Goal: Task Accomplishment & Management: Use online tool/utility

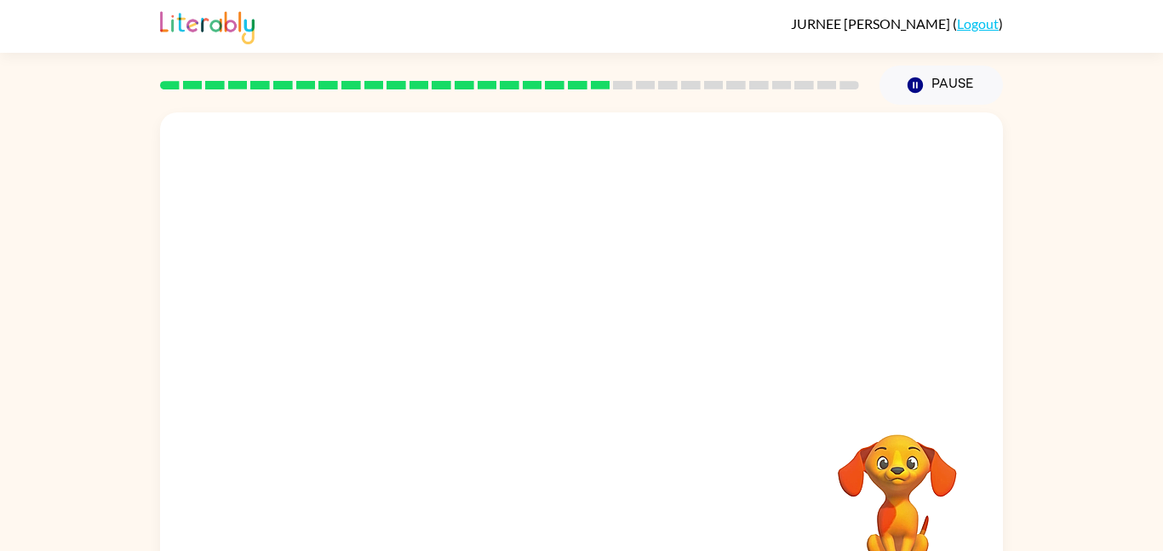
scroll to position [48, 0]
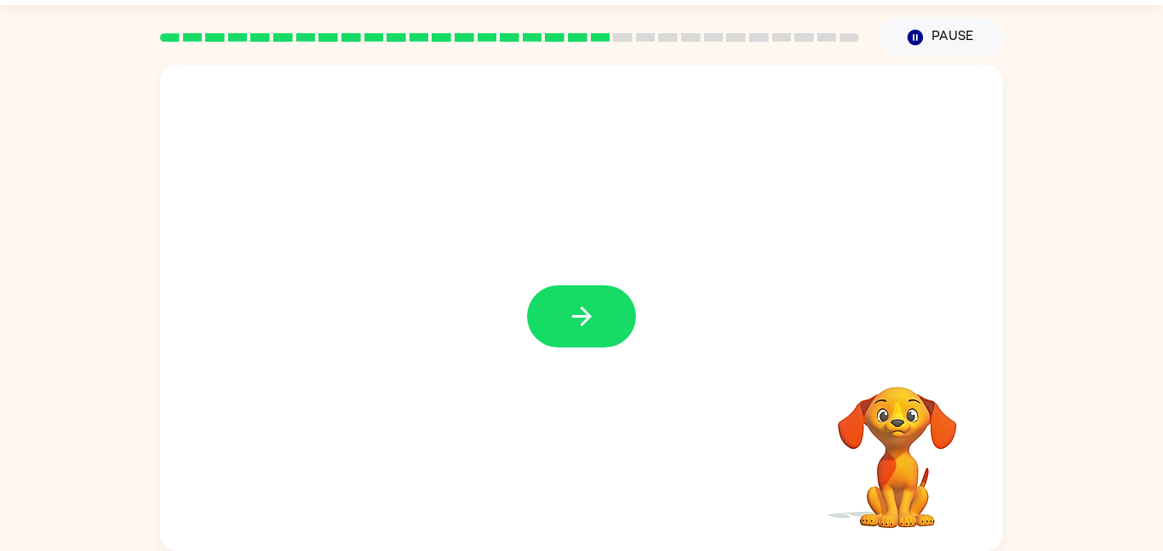
click at [559, 323] on button "button" at bounding box center [581, 316] width 109 height 62
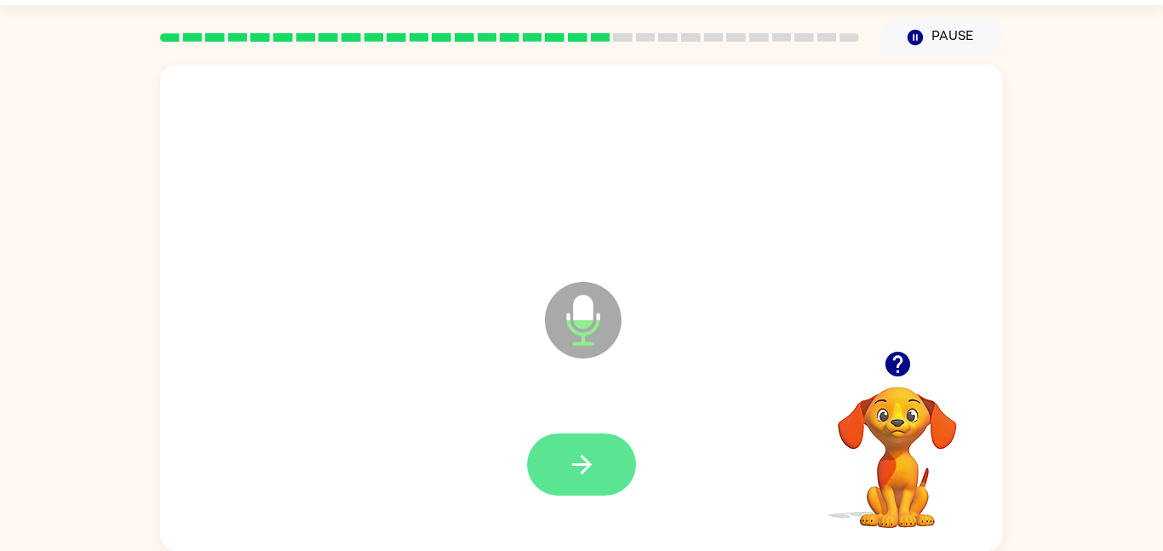
click at [578, 490] on button "button" at bounding box center [581, 464] width 109 height 62
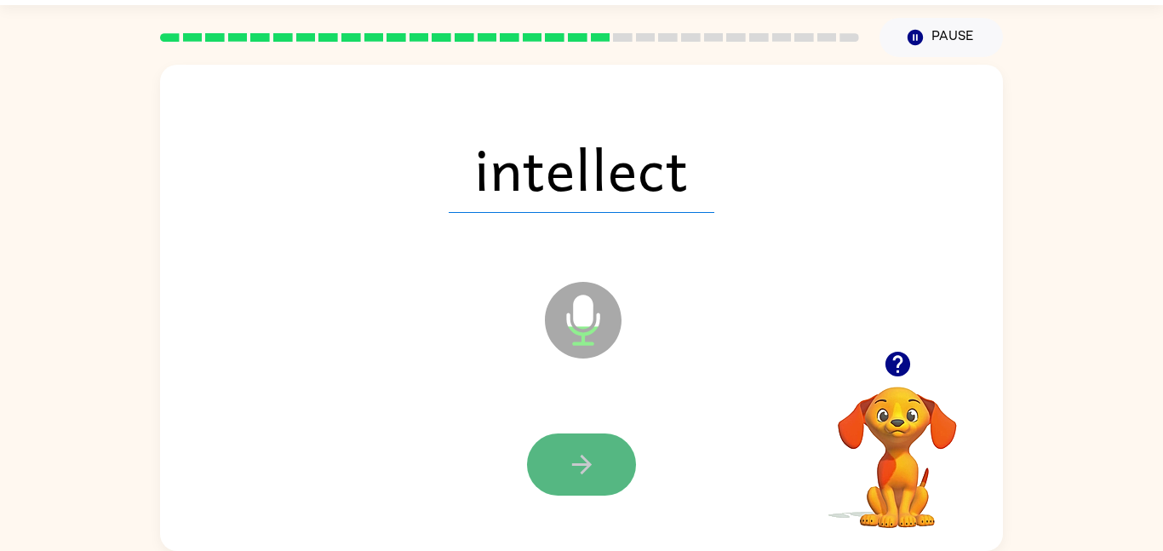
click at [579, 453] on icon "button" at bounding box center [582, 465] width 30 height 30
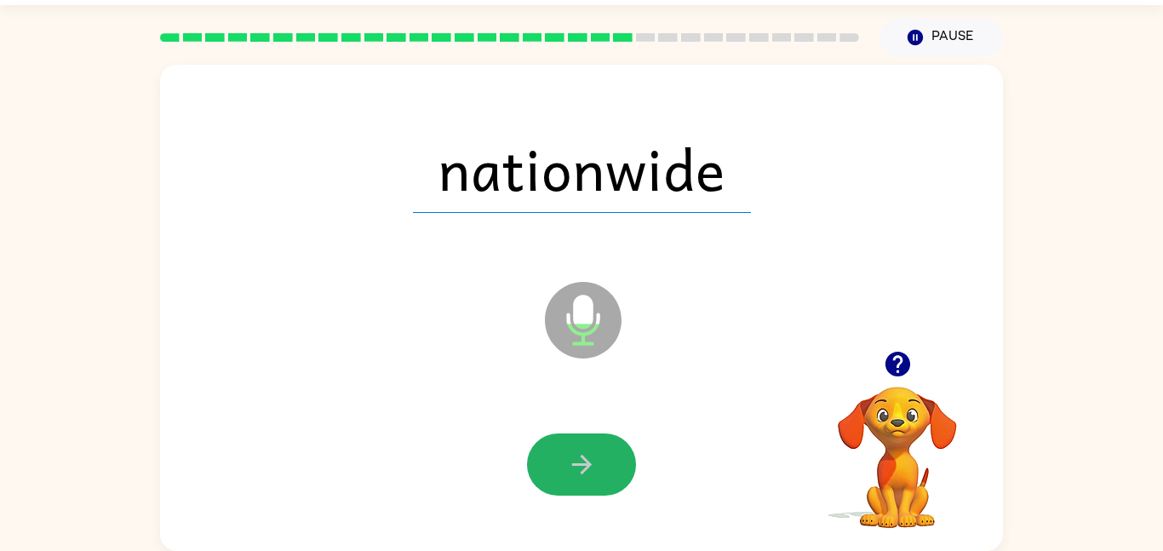
click at [579, 453] on icon "button" at bounding box center [582, 465] width 30 height 30
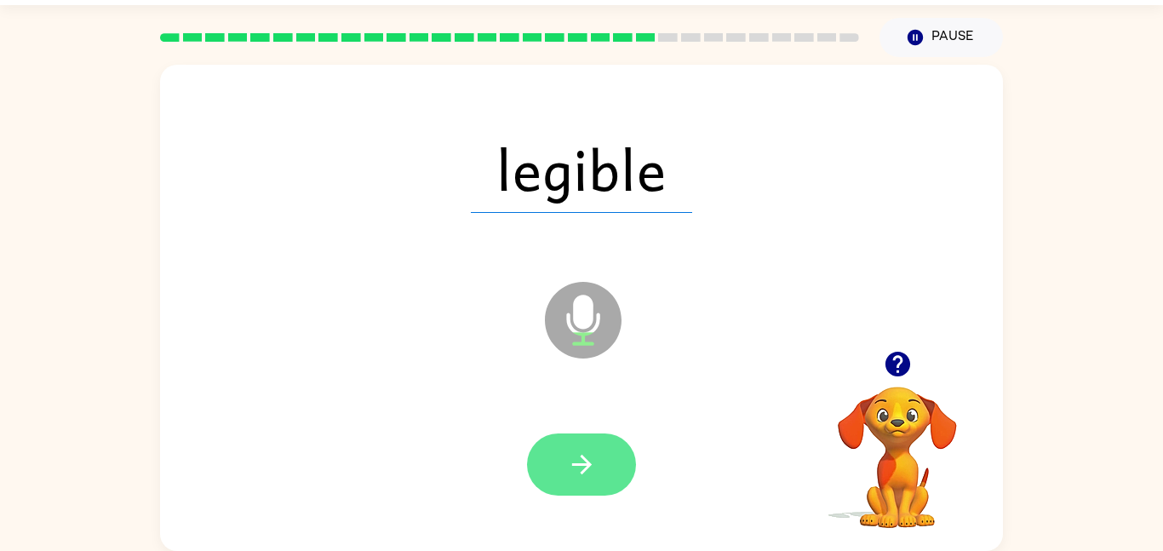
click at [579, 453] on icon "button" at bounding box center [582, 465] width 30 height 30
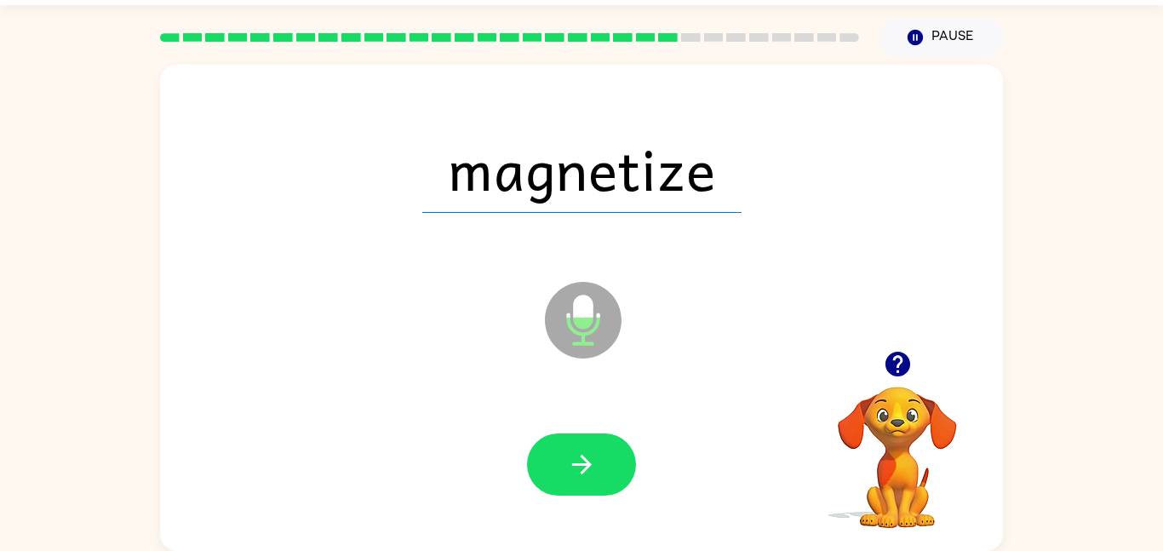
click at [579, 453] on icon "button" at bounding box center [582, 465] width 30 height 30
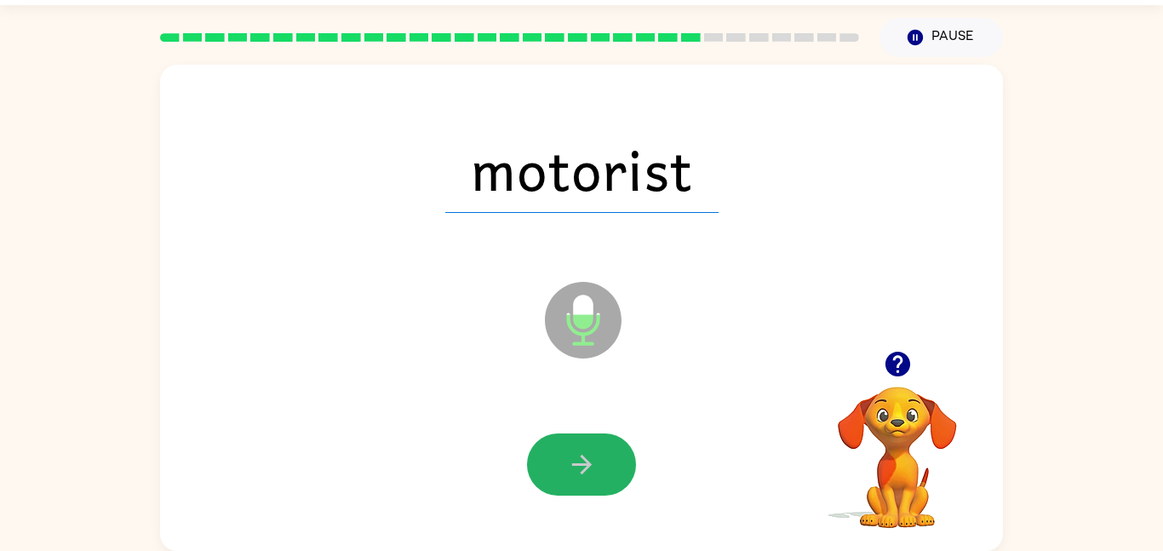
click at [579, 453] on icon "button" at bounding box center [582, 465] width 30 height 30
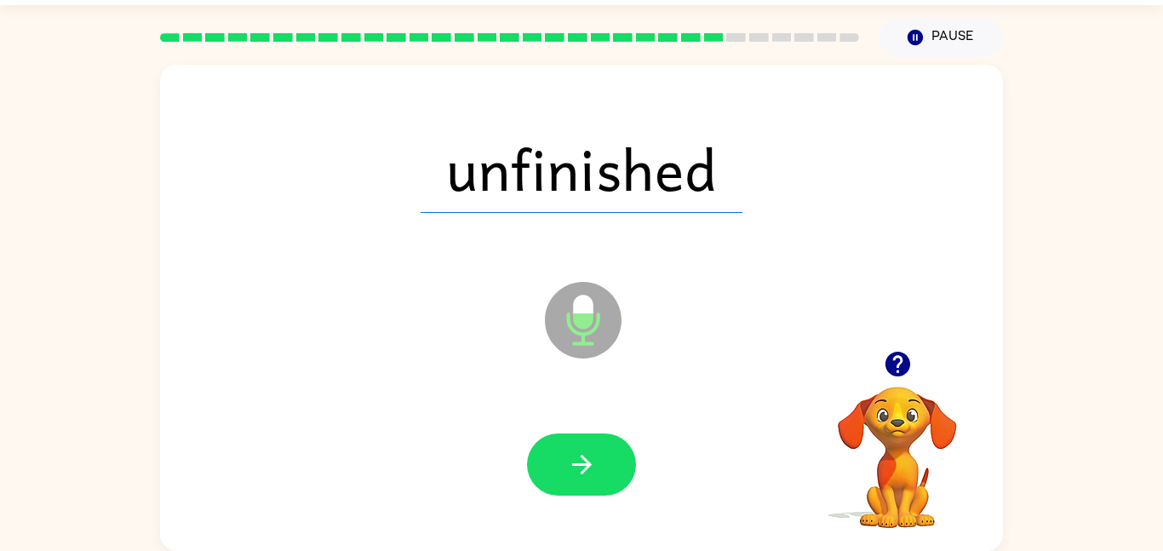
click at [579, 453] on icon "button" at bounding box center [582, 465] width 30 height 30
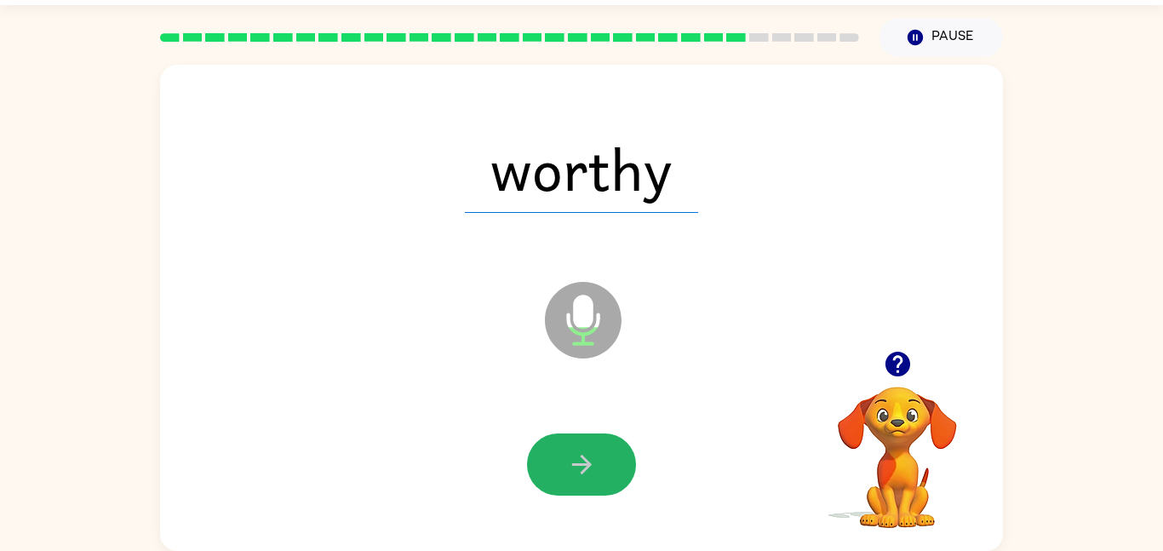
click at [579, 453] on icon "button" at bounding box center [582, 465] width 30 height 30
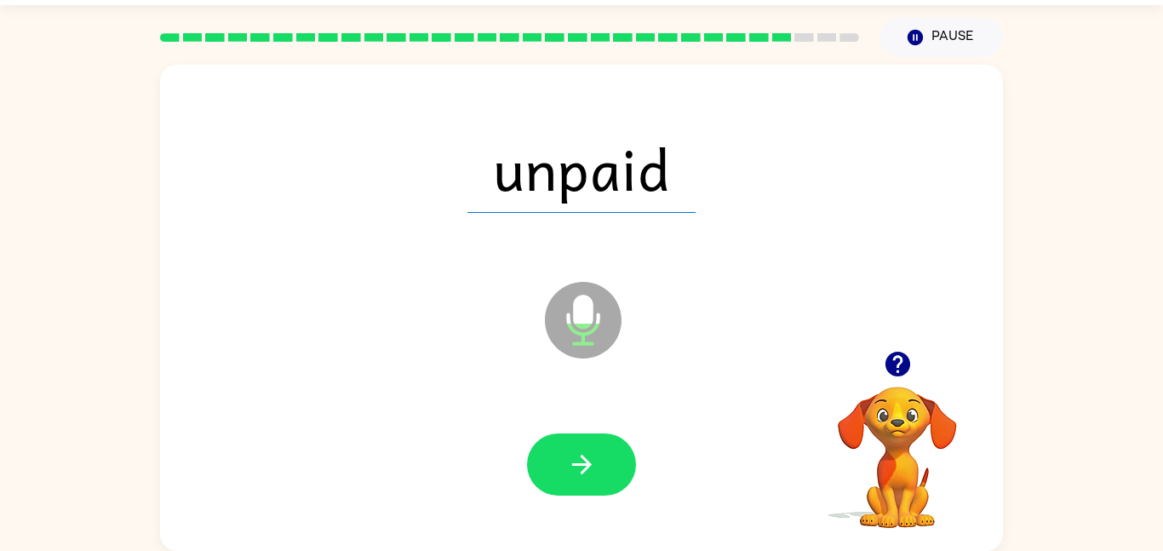
click at [579, 453] on icon "button" at bounding box center [582, 465] width 30 height 30
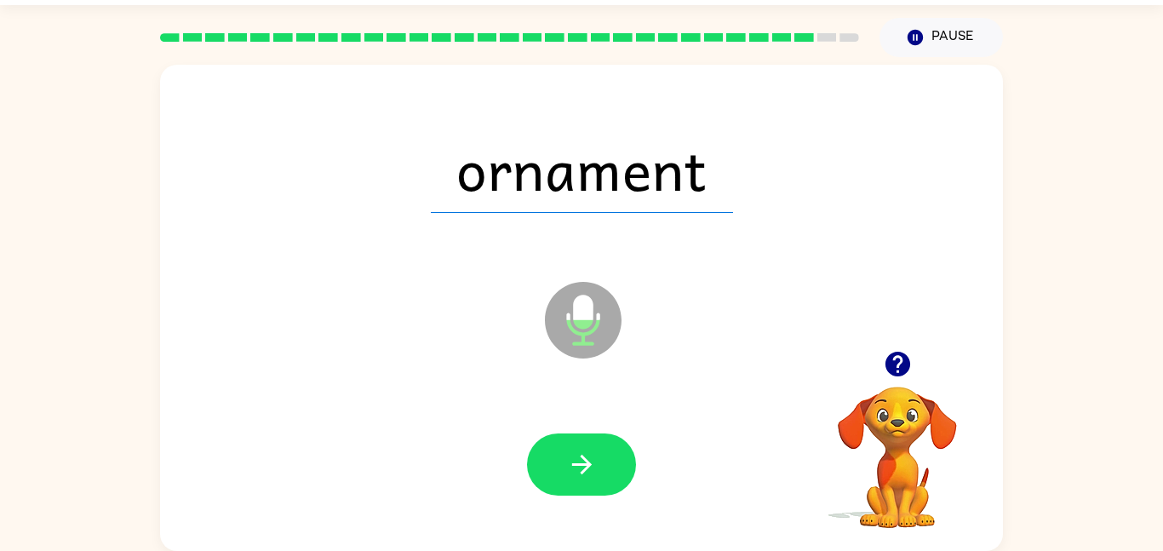
click at [579, 453] on icon "button" at bounding box center [582, 465] width 30 height 30
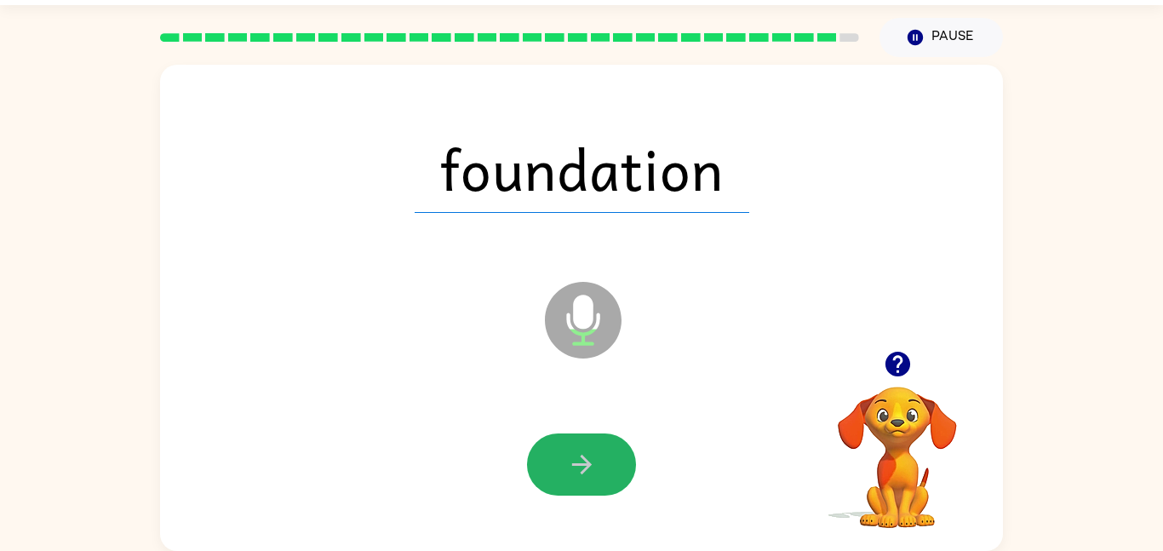
click at [579, 453] on icon "button" at bounding box center [582, 465] width 30 height 30
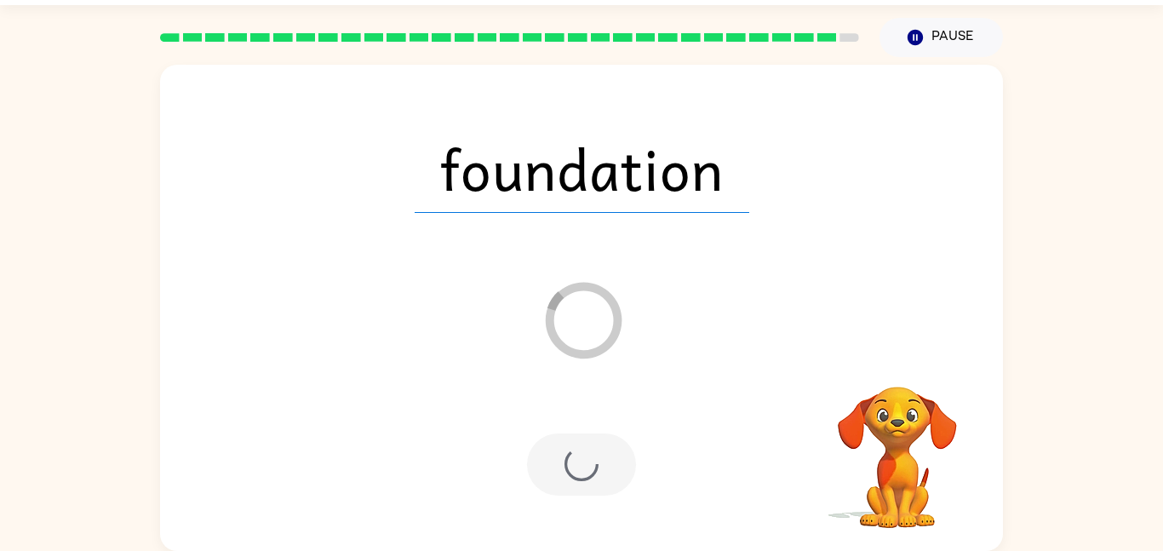
scroll to position [17, 0]
